Goal: Information Seeking & Learning: Check status

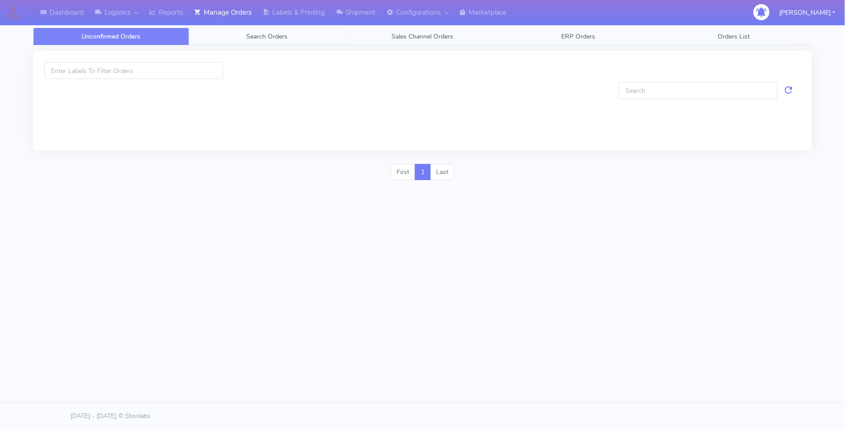
click at [270, 36] on span "Search Orders" at bounding box center [266, 36] width 41 height 9
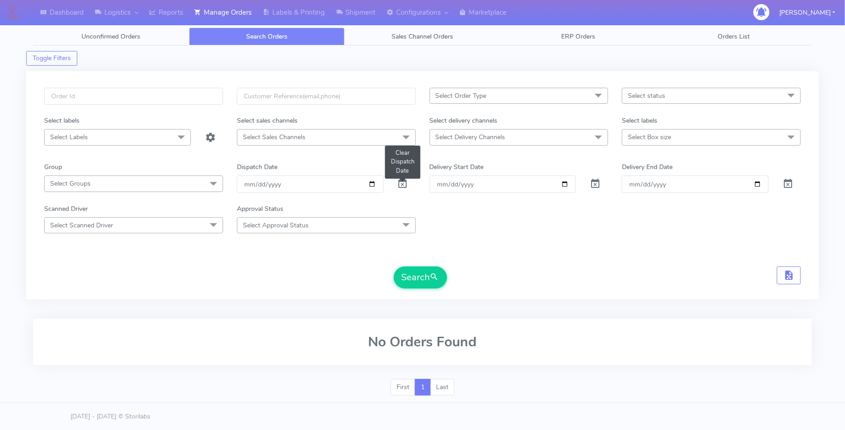
drag, startPoint x: 405, startPoint y: 183, endPoint x: 406, endPoint y: 178, distance: 5.1
click at [405, 182] on span at bounding box center [402, 186] width 11 height 9
click at [564, 182] on input "Order" at bounding box center [503, 184] width 147 height 17
type input "[DATE]"
click at [756, 183] on input "Delivery End Date" at bounding box center [695, 184] width 147 height 17
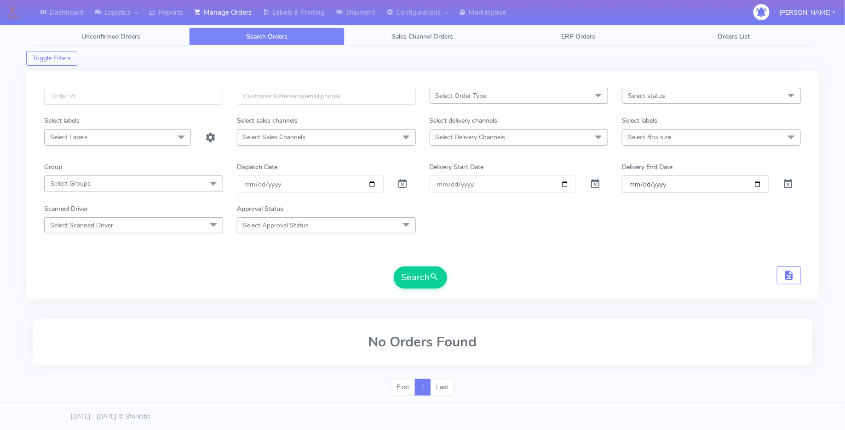
type input "[DATE]"
click at [778, 97] on span "Select status" at bounding box center [711, 96] width 179 height 16
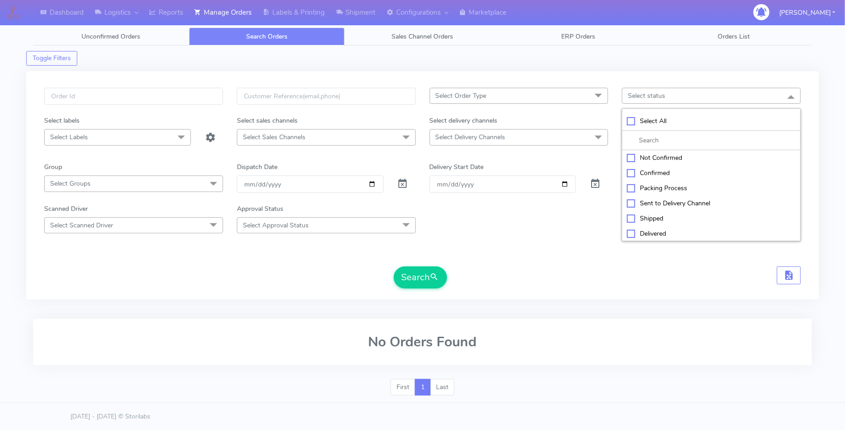
click at [629, 122] on div "Select All" at bounding box center [711, 121] width 169 height 10
checkbox input "true"
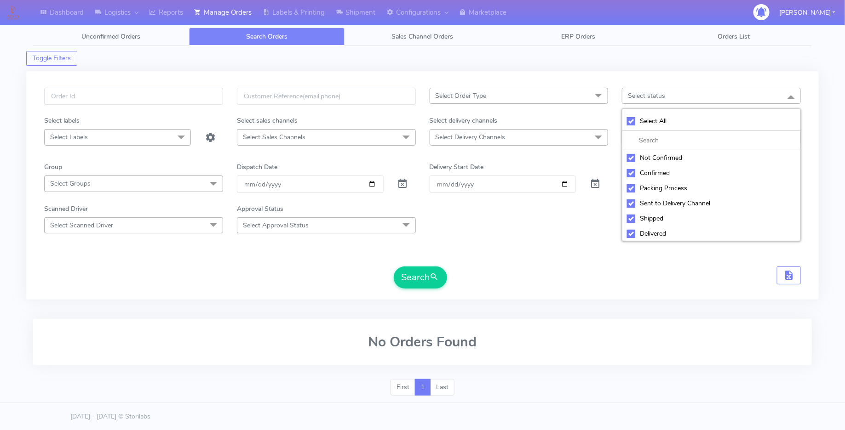
checkbox input "true"
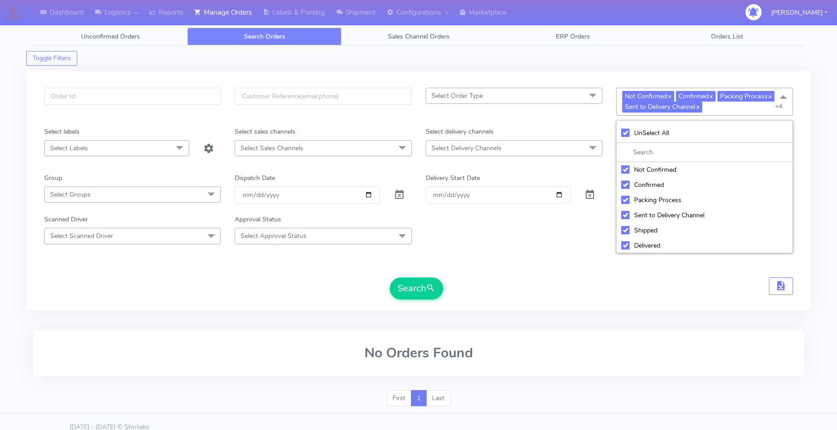
drag, startPoint x: 624, startPoint y: 168, endPoint x: 647, endPoint y: 167, distance: 22.6
click at [624, 168] on div "Not Confirmed" at bounding box center [704, 170] width 166 height 10
checkbox input "false"
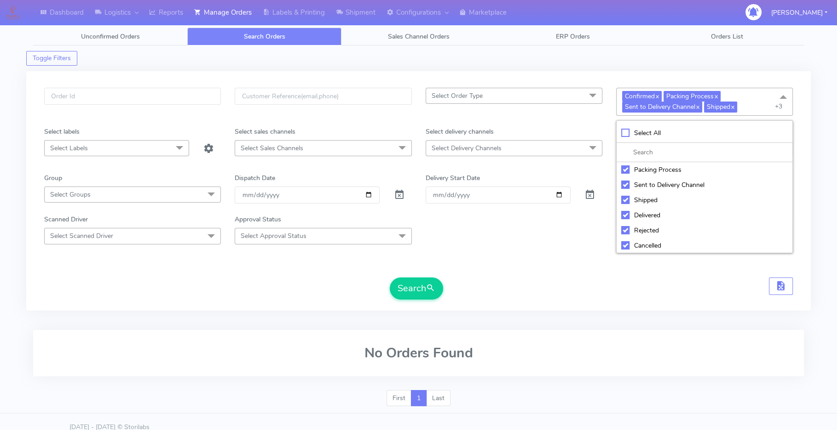
drag, startPoint x: 626, startPoint y: 242, endPoint x: 620, endPoint y: 229, distance: 15.0
click at [624, 241] on div "Cancelled" at bounding box center [704, 246] width 166 height 10
checkbox input "false"
click at [621, 226] on div "Rejected" at bounding box center [704, 231] width 166 height 10
checkbox input "false"
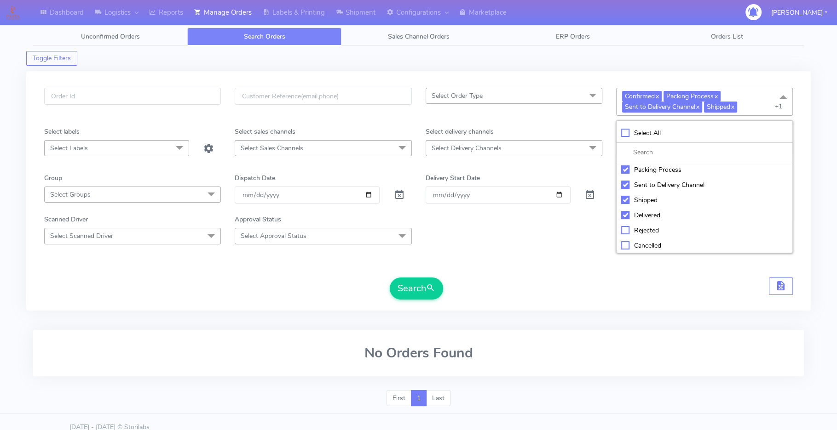
click at [622, 211] on div "Delivered" at bounding box center [704, 216] width 166 height 10
click at [623, 211] on div "Delivered" at bounding box center [704, 215] width 166 height 10
checkbox input "true"
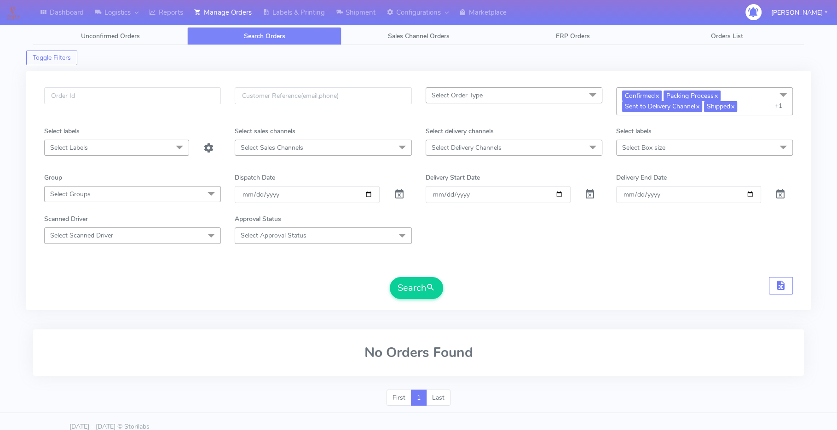
click at [569, 147] on span "Select Delivery Channels" at bounding box center [513, 148] width 177 height 16
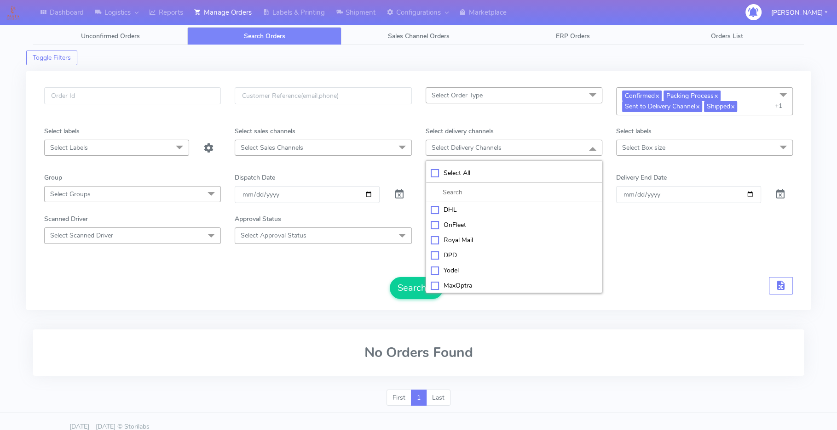
click at [480, 236] on div "Royal Mail" at bounding box center [513, 240] width 166 height 10
checkbox input "true"
click at [433, 269] on div "Yodel" at bounding box center [513, 272] width 166 height 10
checkbox input "true"
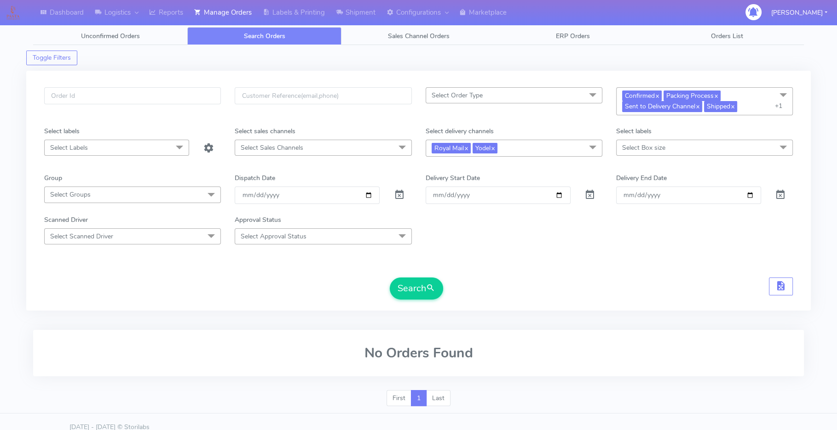
click at [371, 272] on form "Select Order Type Select All MEALS ATAVI One Off Pasta Club Gift Kit Event Unkn…" at bounding box center [418, 193] width 748 height 212
click at [403, 287] on button "Search" at bounding box center [416, 289] width 53 height 22
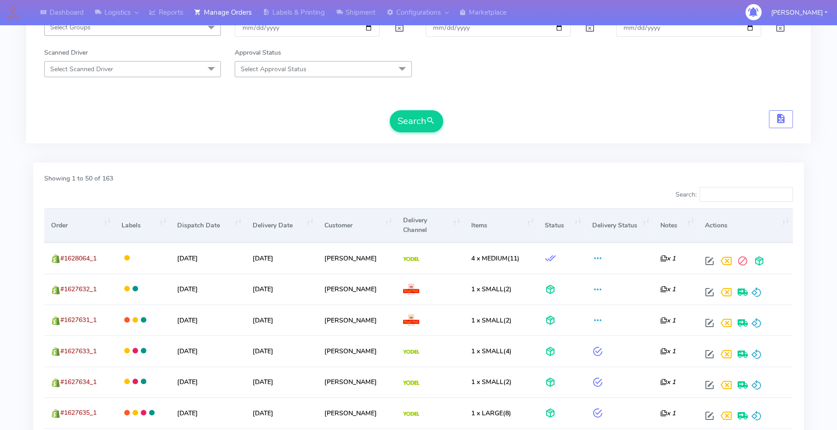
scroll to position [168, 0]
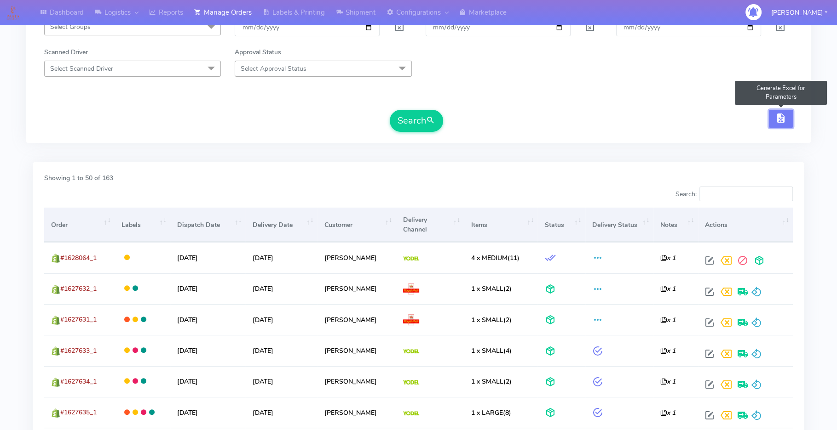
click at [779, 120] on span "button" at bounding box center [780, 120] width 11 height 9
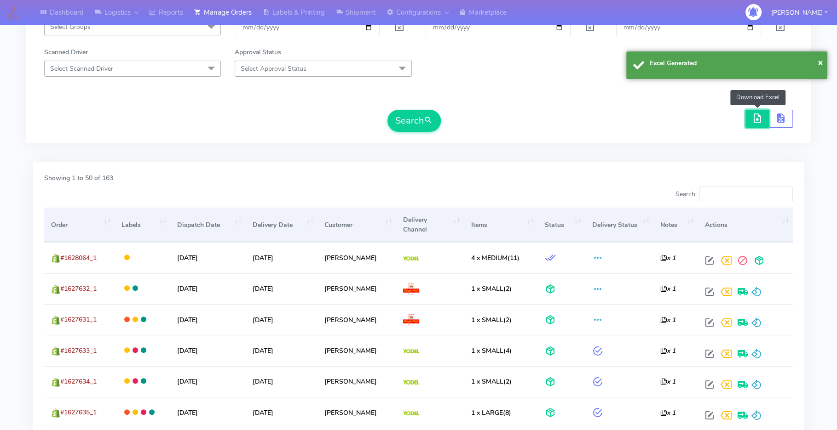
click at [759, 119] on span "button" at bounding box center [756, 120] width 11 height 9
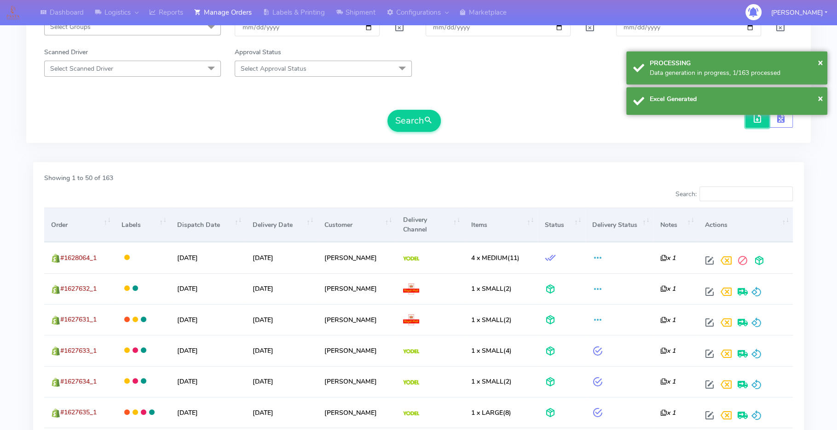
click at [755, 119] on span "button" at bounding box center [756, 120] width 11 height 9
